Goal: Information Seeking & Learning: Find specific page/section

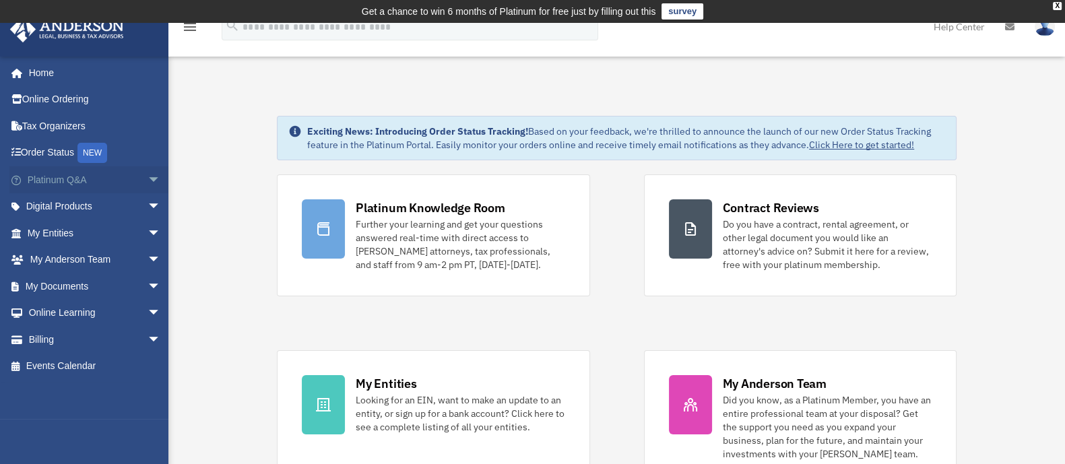
click at [73, 181] on link "Platinum Q&A arrow_drop_down" at bounding box center [95, 179] width 172 height 27
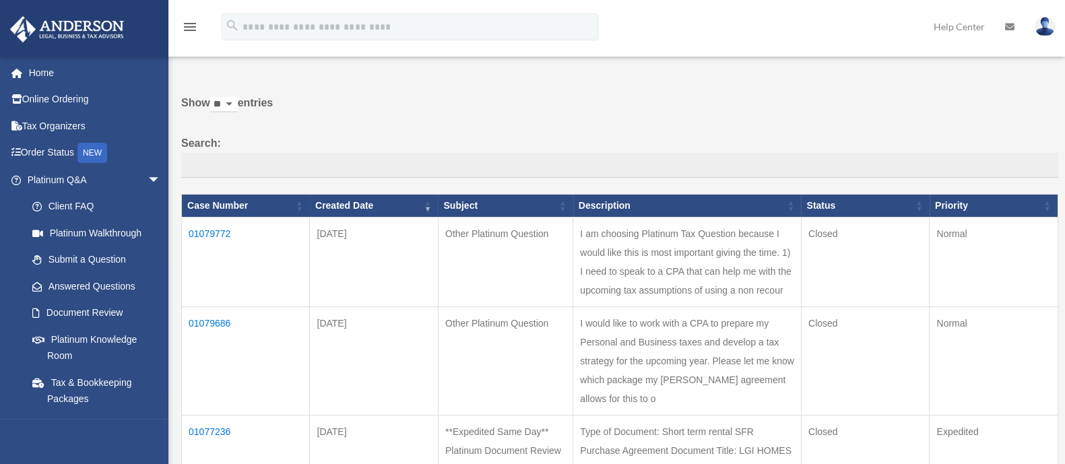
scroll to position [84, 0]
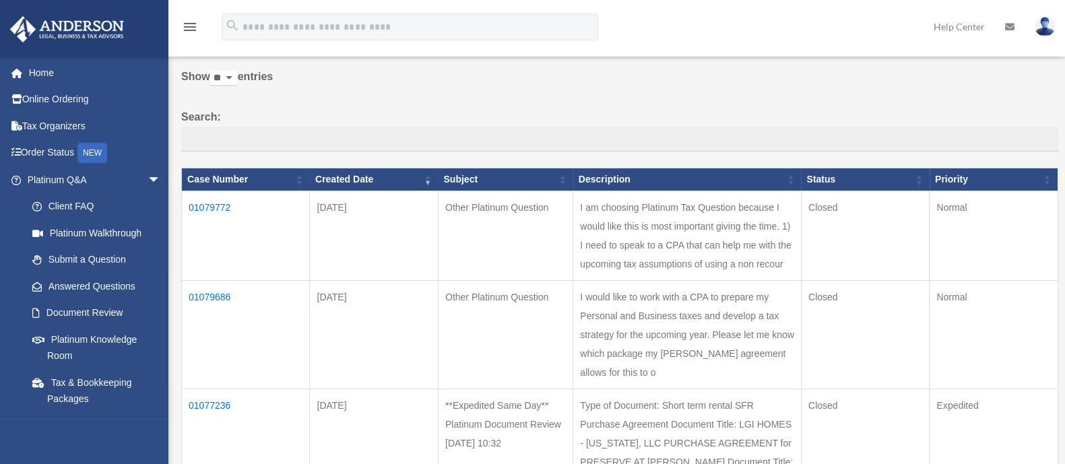
click at [217, 204] on td "01079772" at bounding box center [246, 236] width 128 height 90
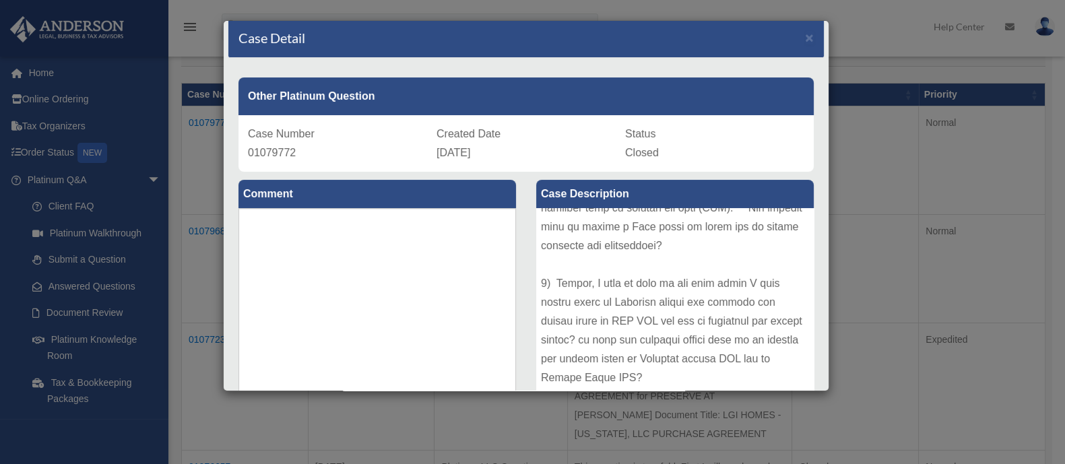
scroll to position [0, 0]
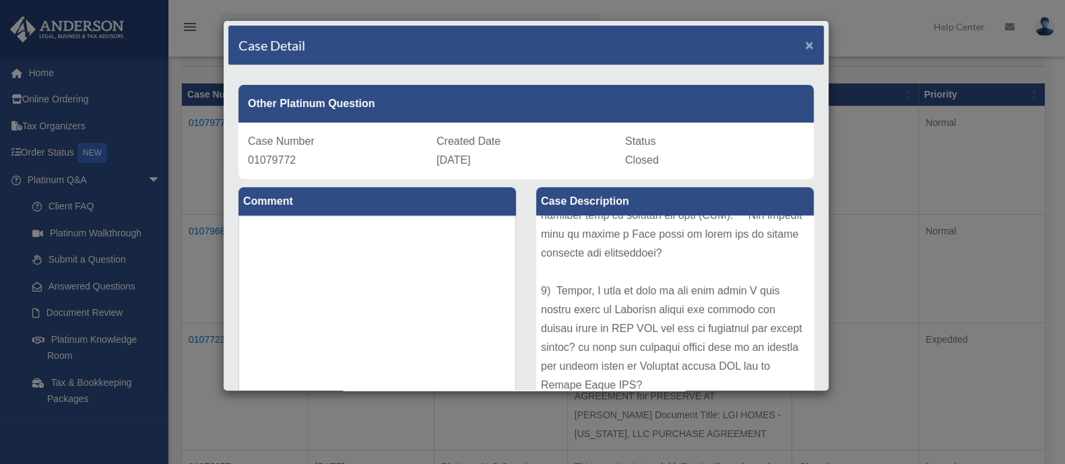
click at [805, 45] on span "×" at bounding box center [809, 44] width 9 height 15
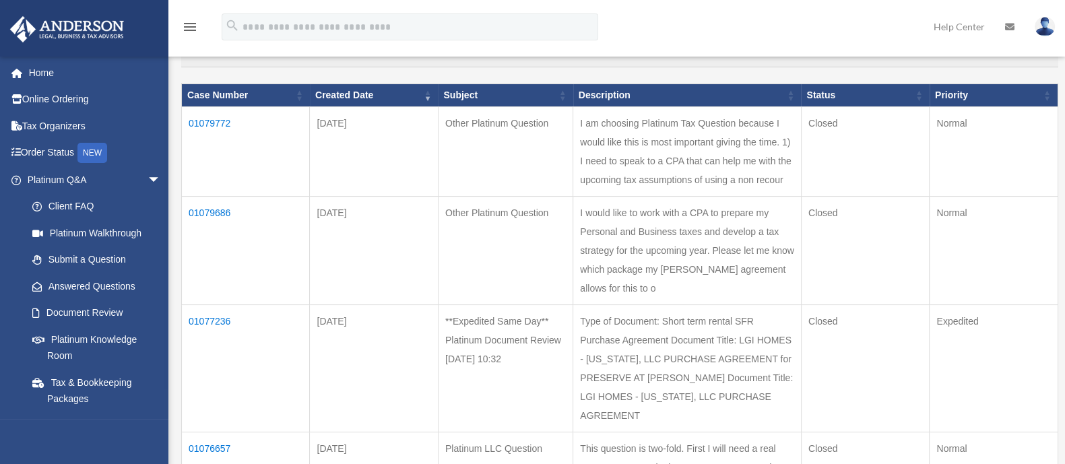
click at [222, 229] on td "01079686" at bounding box center [246, 251] width 128 height 108
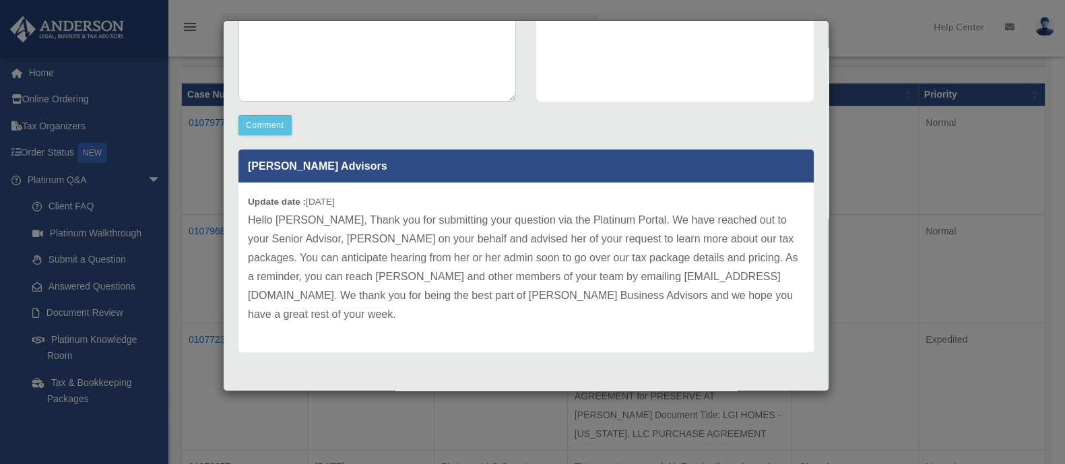
scroll to position [253, 0]
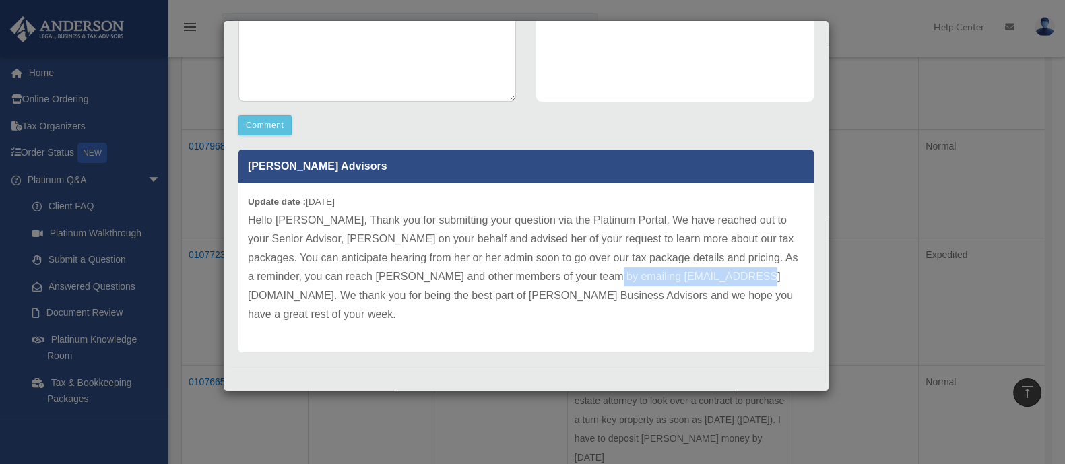
drag, startPoint x: 248, startPoint y: 296, endPoint x: 402, endPoint y: 289, distance: 153.7
click at [402, 289] on p "Hello Michele, Thank you for submitting your question via the Platinum Portal. …" at bounding box center [526, 267] width 556 height 113
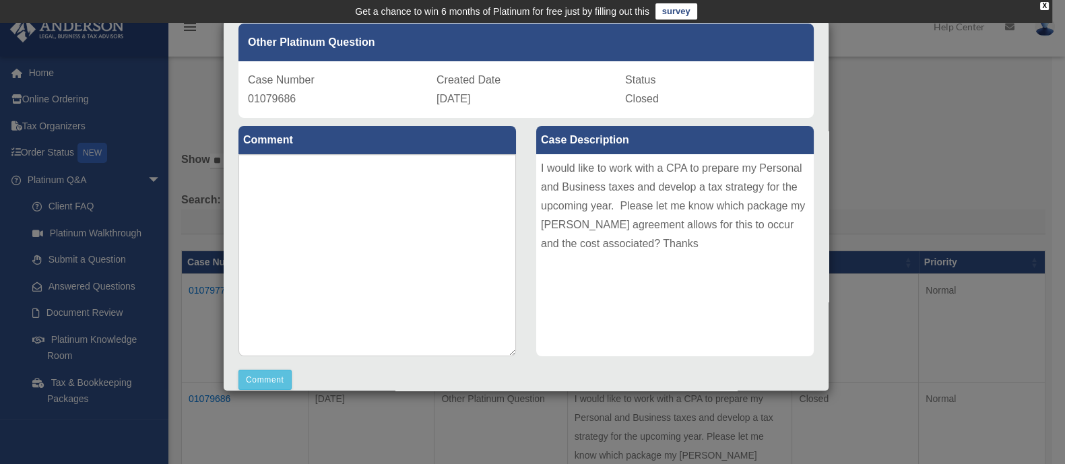
scroll to position [0, 0]
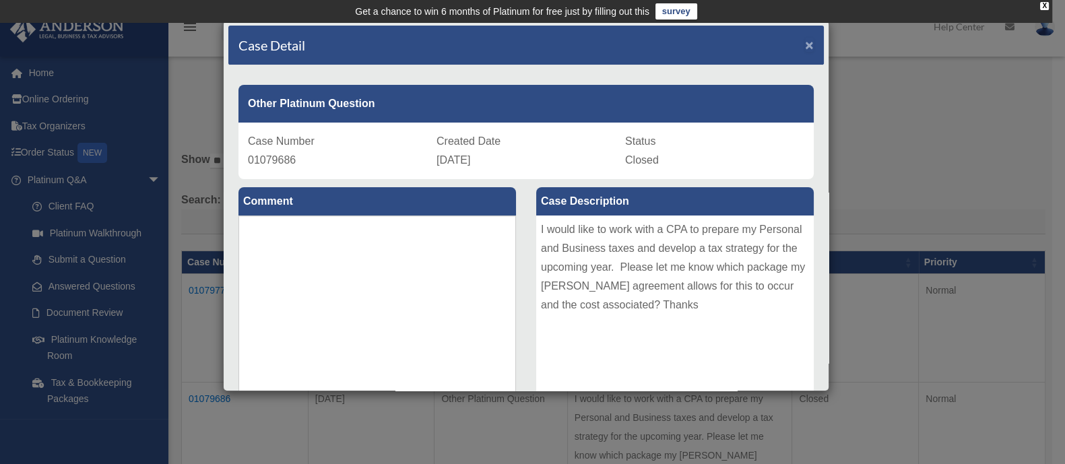
click at [805, 42] on span "×" at bounding box center [809, 44] width 9 height 15
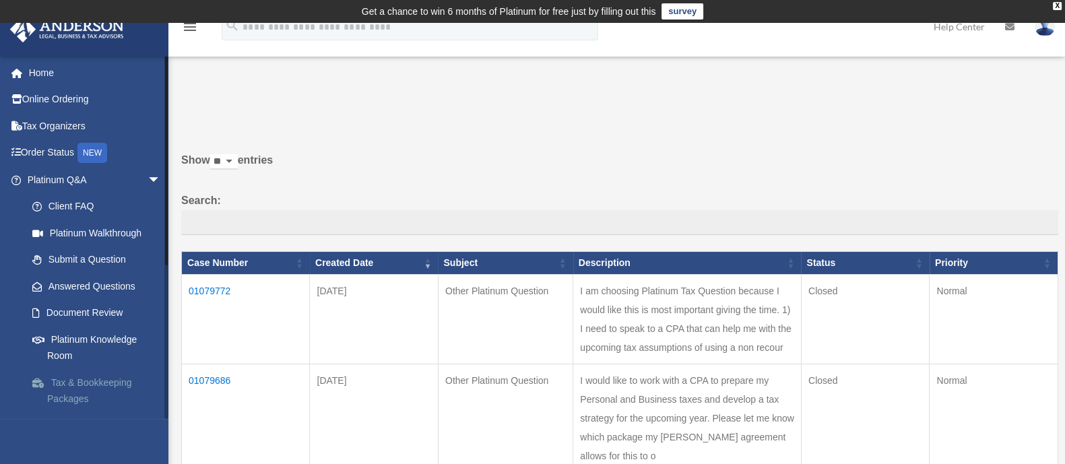
click at [88, 382] on link "Tax & Bookkeeping Packages" at bounding box center [100, 390] width 162 height 43
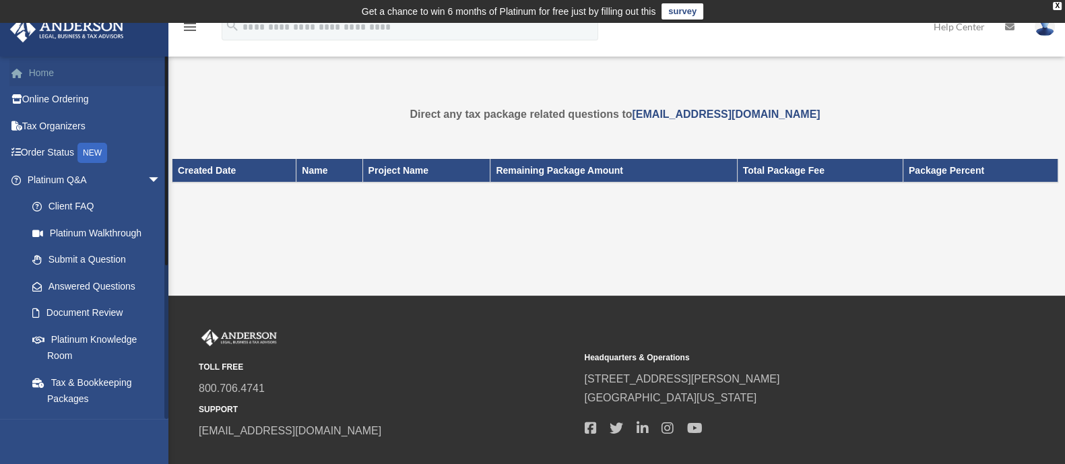
click at [34, 73] on link "Home" at bounding box center [95, 72] width 172 height 27
